Goal: Transaction & Acquisition: Purchase product/service

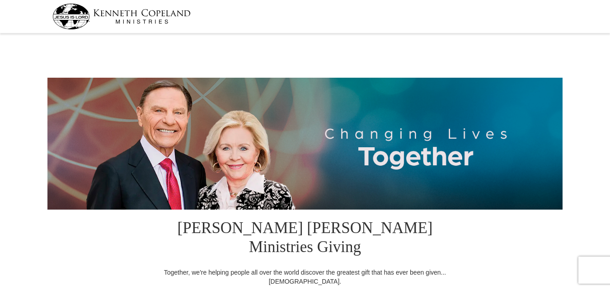
select select "[GEOGRAPHIC_DATA]"
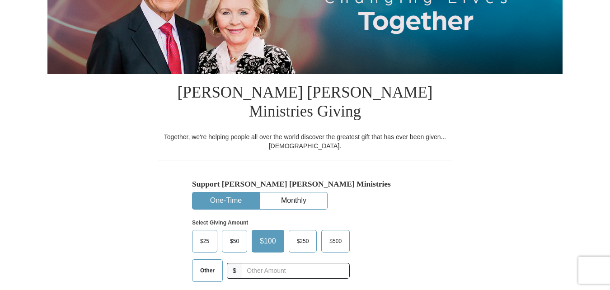
click at [207, 234] on span "$25" at bounding box center [205, 241] width 18 height 14
click at [0, 0] on input "$25" at bounding box center [0, 0] width 0 height 0
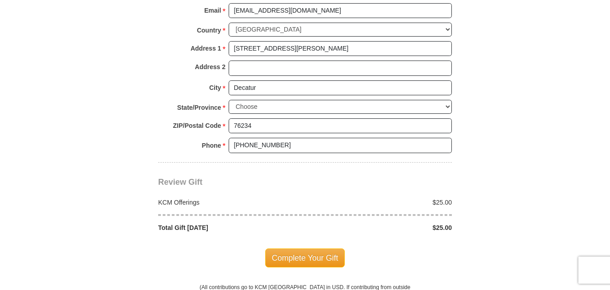
scroll to position [768, 0]
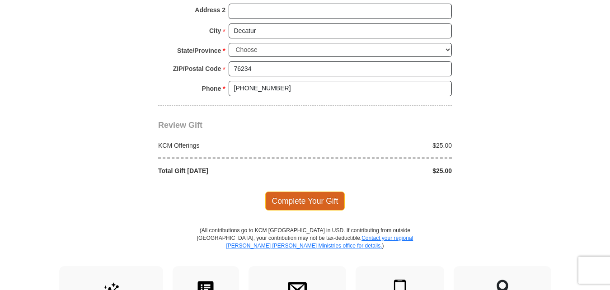
click at [297, 192] on span "Complete Your Gift" at bounding box center [305, 201] width 80 height 19
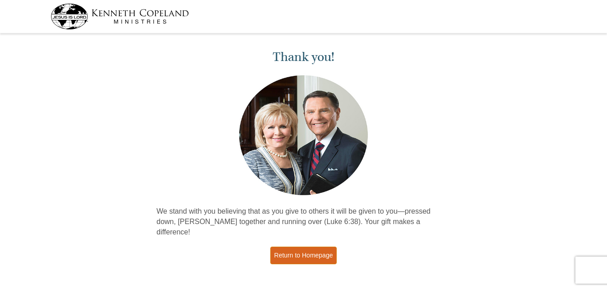
click at [309, 247] on link "Return to Homepage" at bounding box center [303, 256] width 67 height 18
